Goal: Navigation & Orientation: Find specific page/section

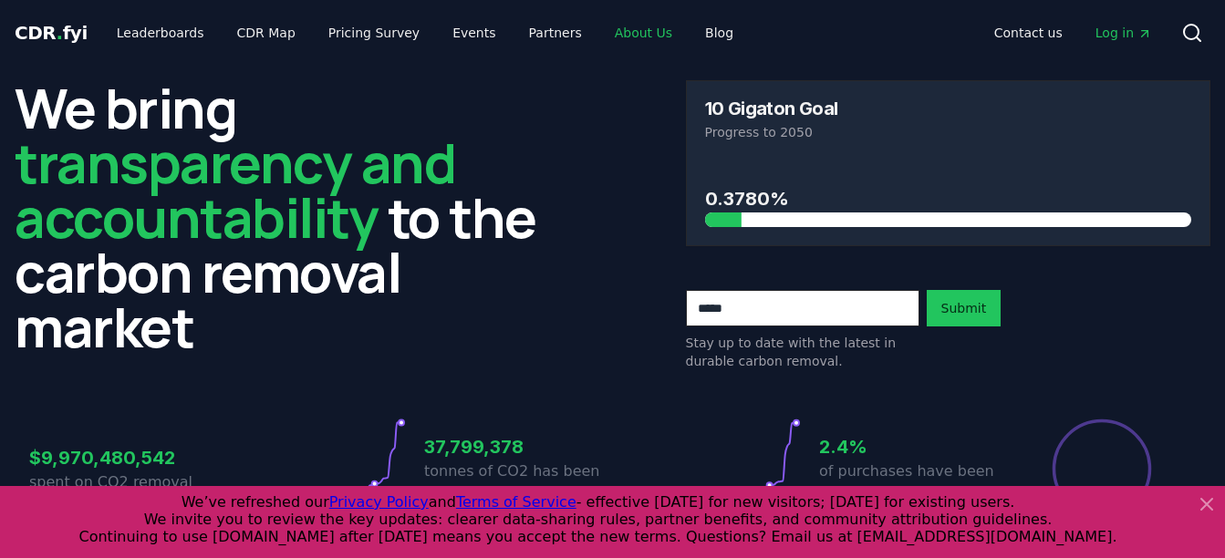
click at [625, 34] on link "About Us" at bounding box center [643, 32] width 87 height 33
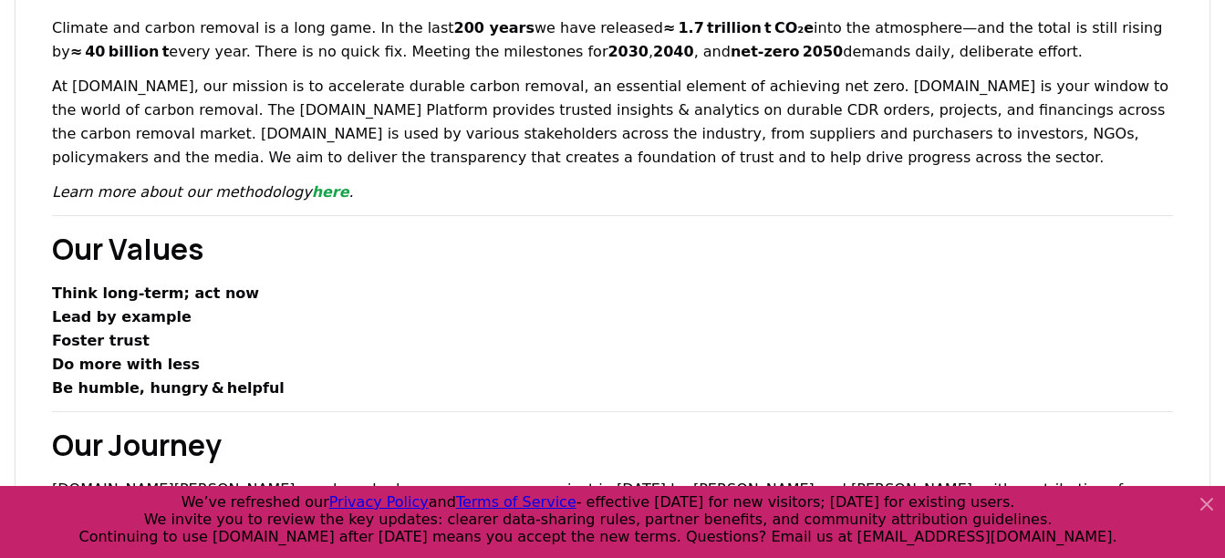
scroll to position [237, 0]
click at [312, 186] on link "here" at bounding box center [330, 190] width 37 height 17
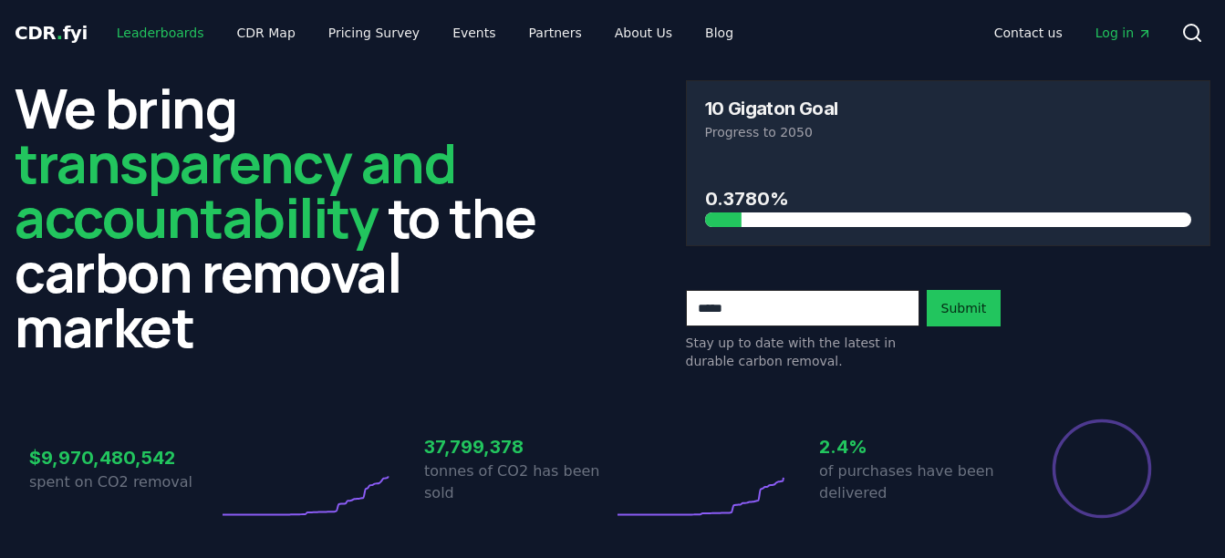
click at [156, 36] on link "Leaderboards" at bounding box center [160, 32] width 117 height 33
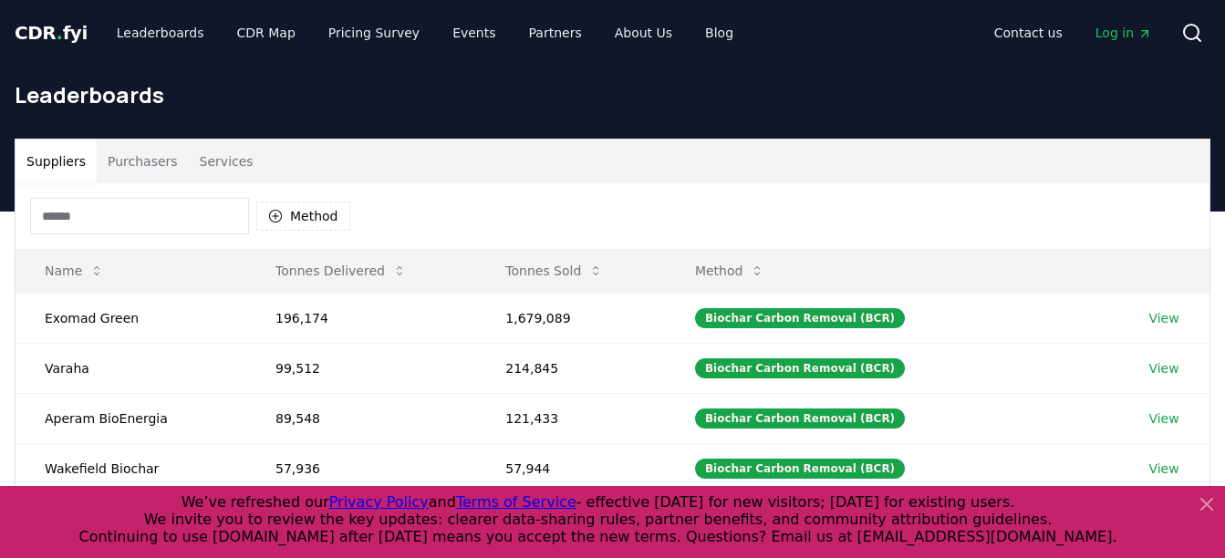
click at [115, 160] on button "Purchasers" at bounding box center [143, 162] width 92 height 44
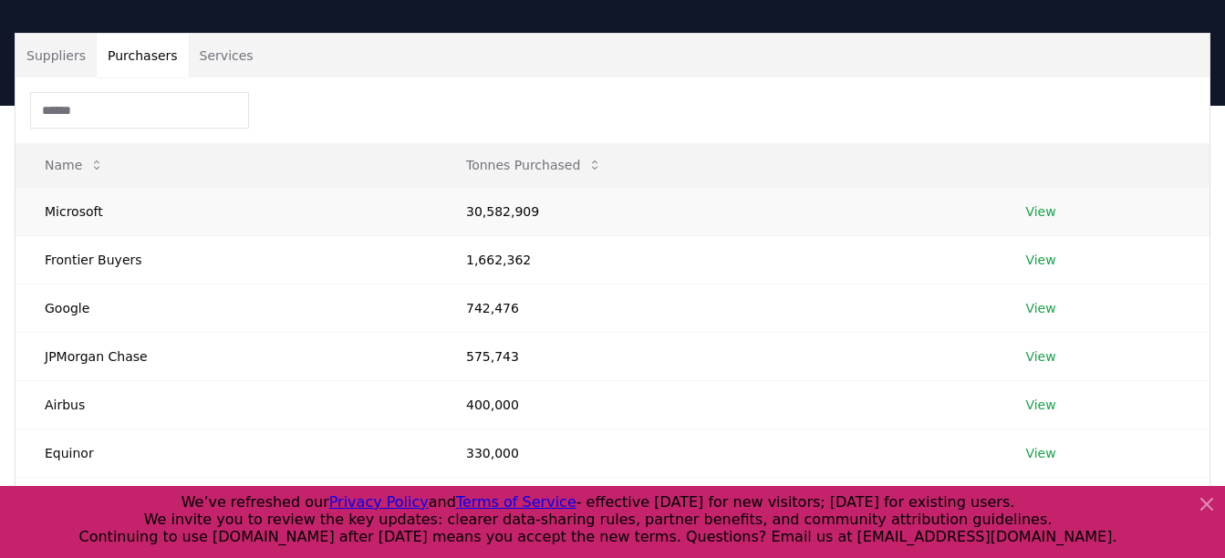
scroll to position [109, 0]
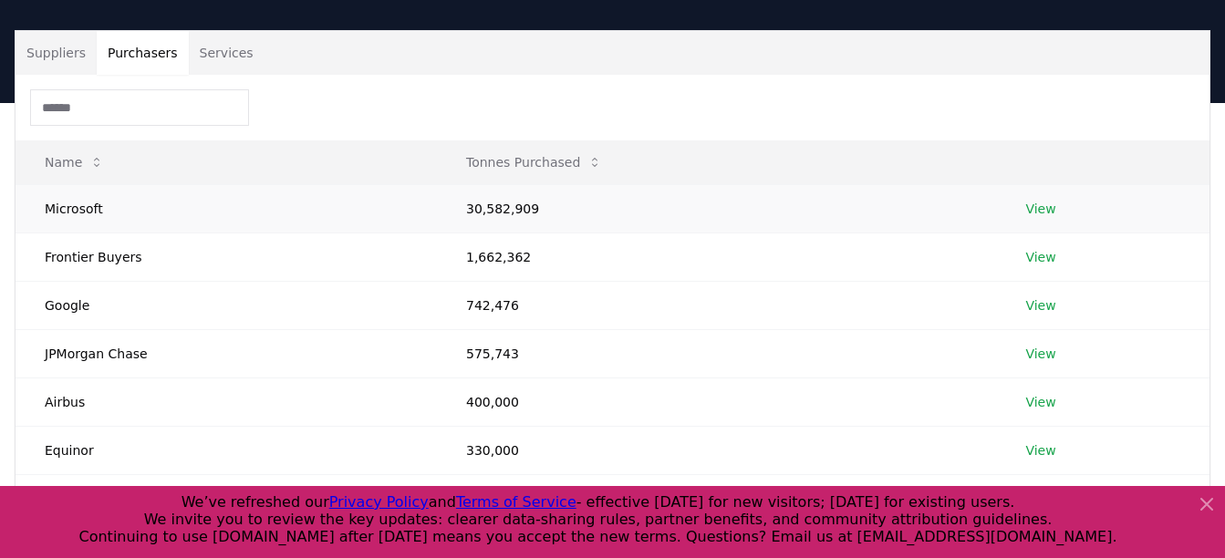
click at [1043, 208] on link "View" at bounding box center [1040, 209] width 30 height 18
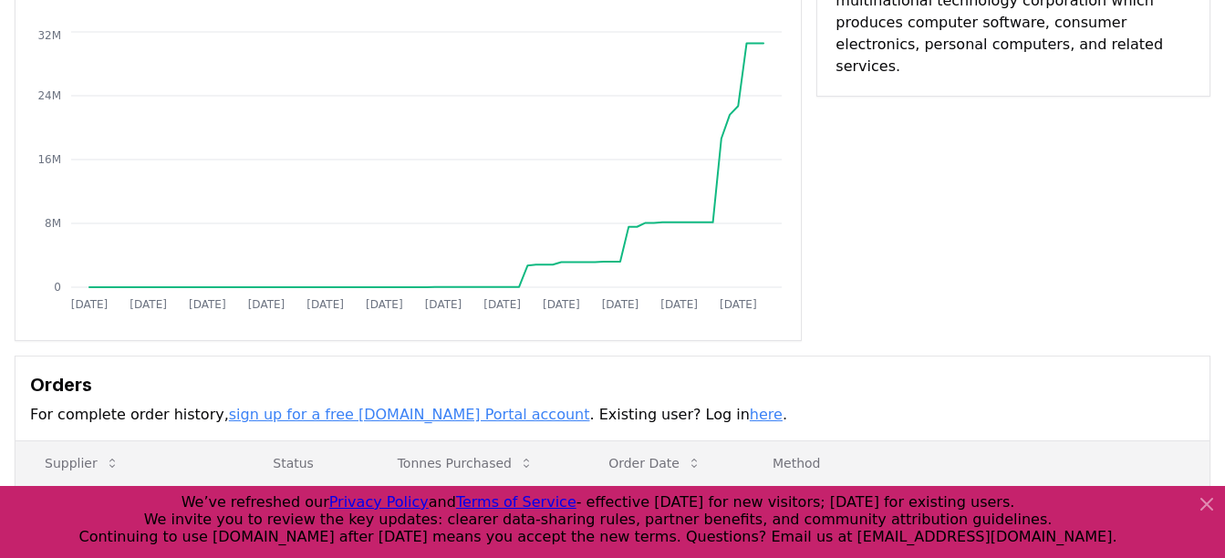
scroll to position [82, 0]
